Goal: Information Seeking & Learning: Learn about a topic

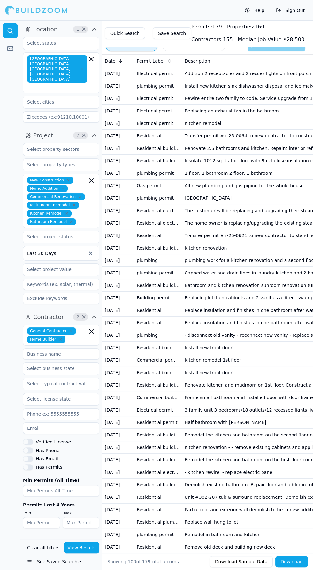
click at [180, 111] on td "Electrical permit" at bounding box center [158, 111] width 48 height 12
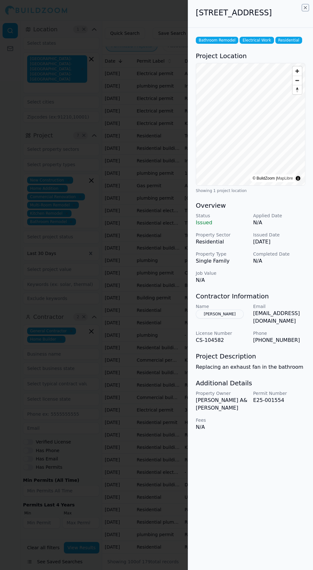
click at [304, 7] on icon "button" at bounding box center [305, 7] width 5 height 5
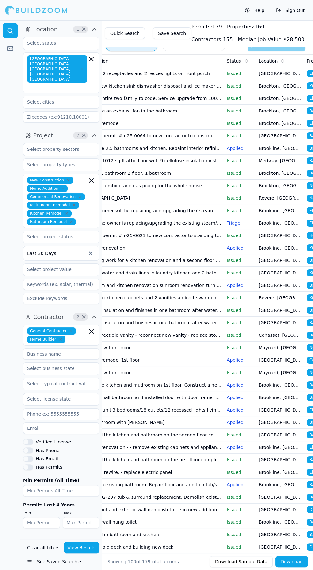
scroll to position [0, 110]
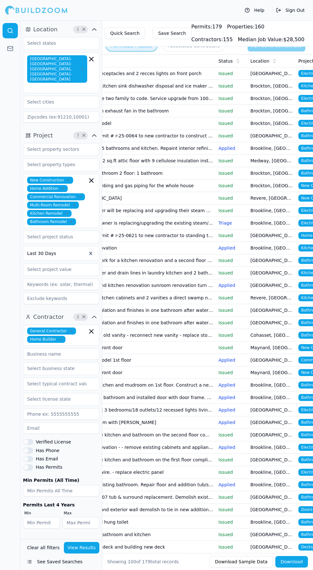
click at [140, 139] on td "Transfer permit # r-25-0064 to new contractor to construct an addition of a sec…" at bounding box center [144, 136] width 144 height 12
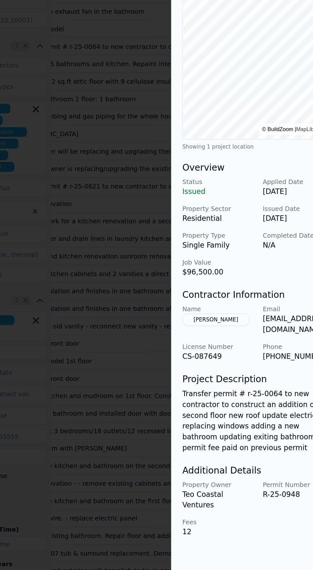
scroll to position [0, 10]
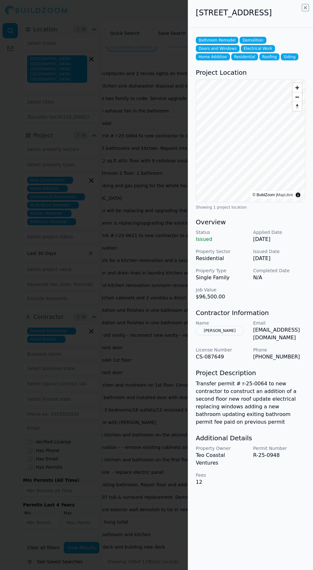
click at [304, 7] on icon "button" at bounding box center [305, 7] width 3 height 3
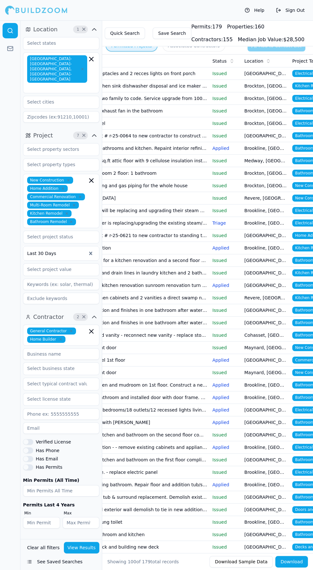
scroll to position [0, 133]
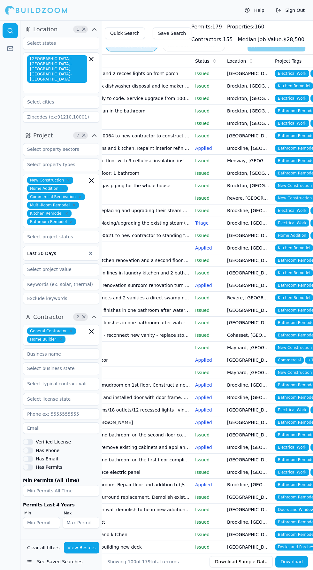
click at [258, 142] on td "Milton, MA" at bounding box center [249, 136] width 48 height 12
